Goal: Task Accomplishment & Management: Use online tool/utility

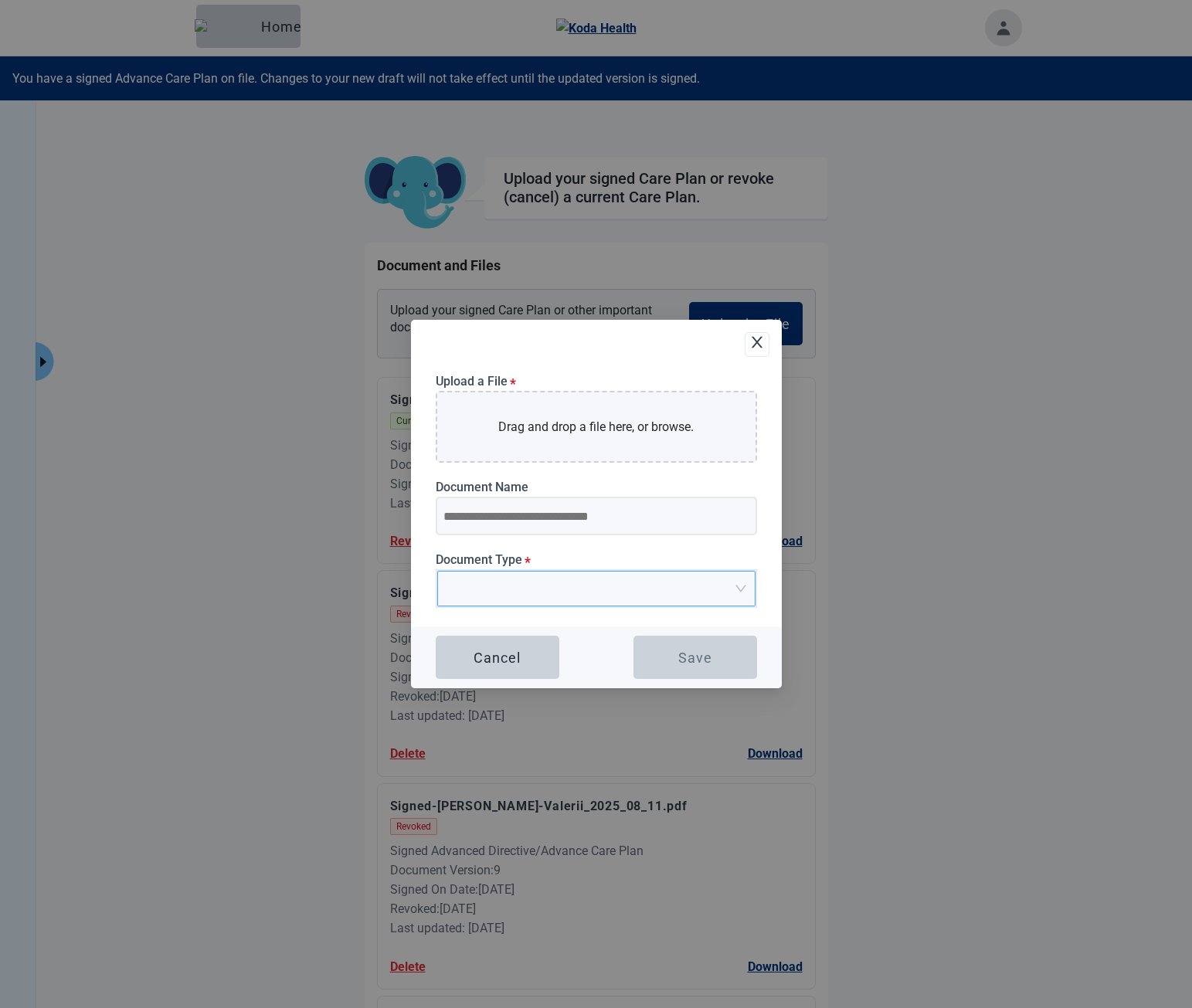
click at [587, 620] on div "Upload a File * Drag and drop a file here, or browse. Document Name Document Ty…" at bounding box center [596, 500] width 322 height 252
click at [587, 605] on span "Upload Plan Attachment" at bounding box center [591, 588] width 289 height 34
click at [581, 583] on input "Document Type *" at bounding box center [591, 583] width 289 height 23
click at [574, 587] on input "Document Type *" at bounding box center [591, 583] width 289 height 23
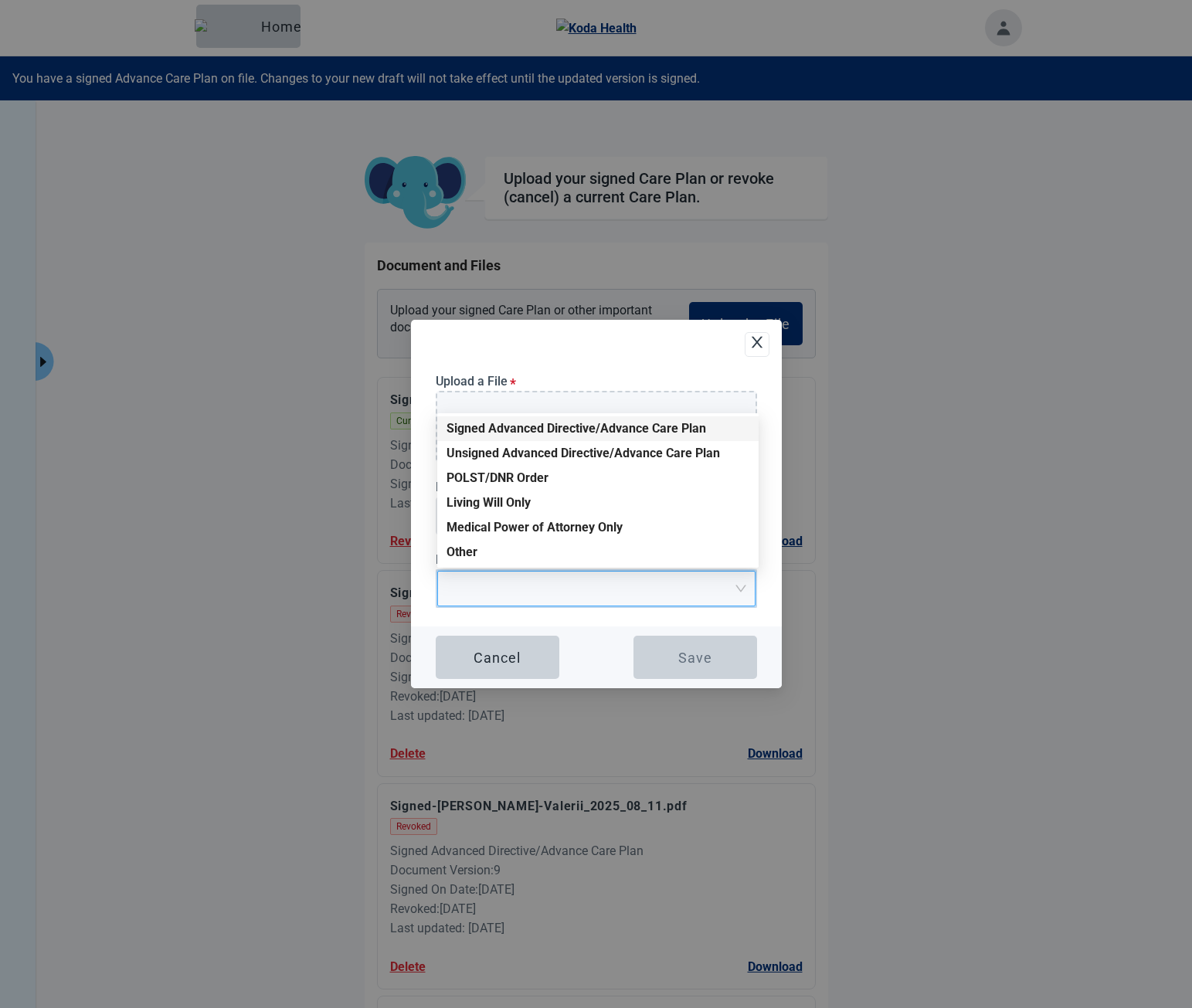
click at [537, 430] on div "Signed Advanced Directive/Advance Care Plan" at bounding box center [598, 428] width 303 height 17
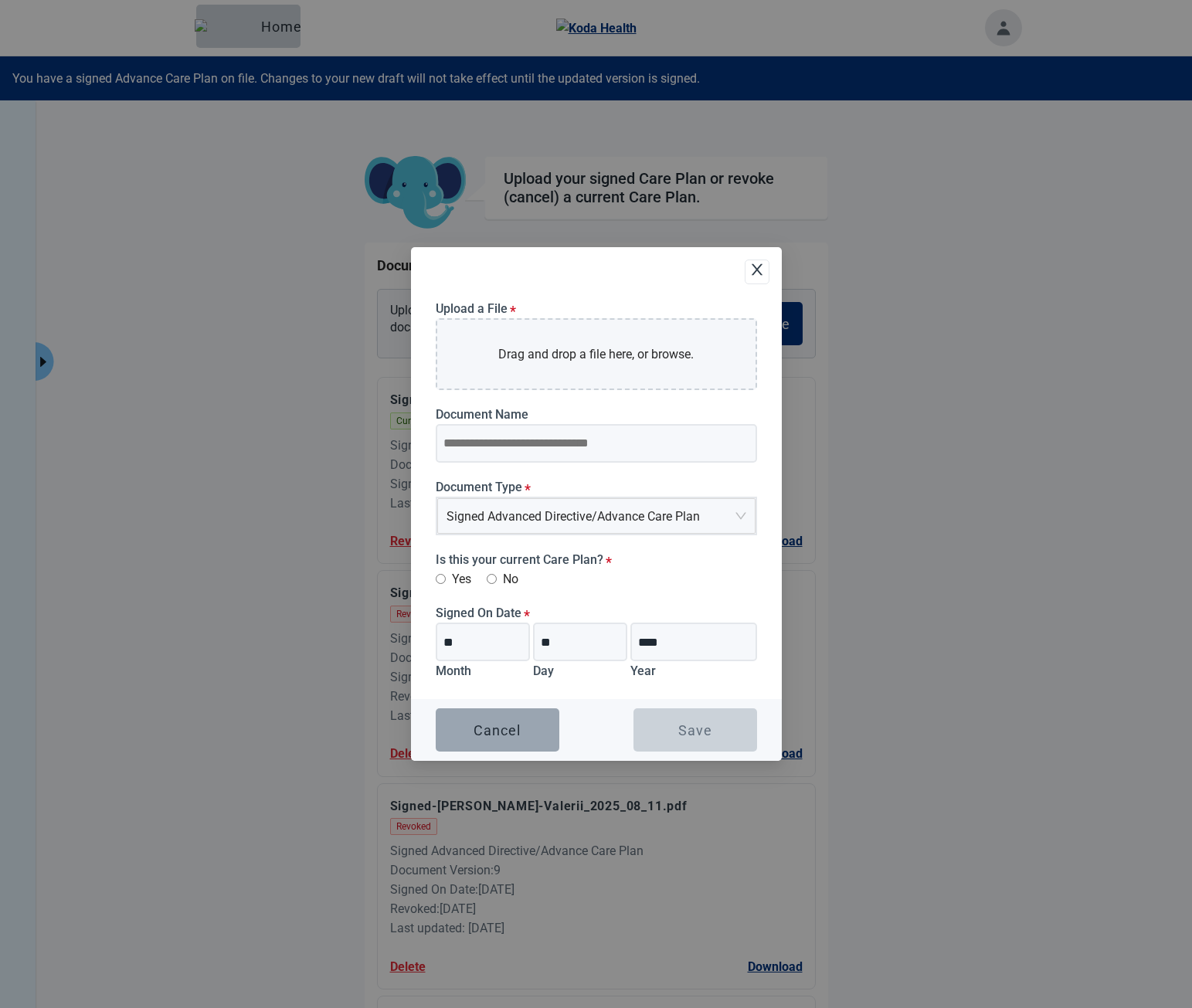
drag, startPoint x: 495, startPoint y: 721, endPoint x: 31, endPoint y: 695, distance: 464.7
click at [495, 721] on button "Cancel" at bounding box center [498, 730] width 124 height 43
